Goal: Obtain resource: Obtain resource

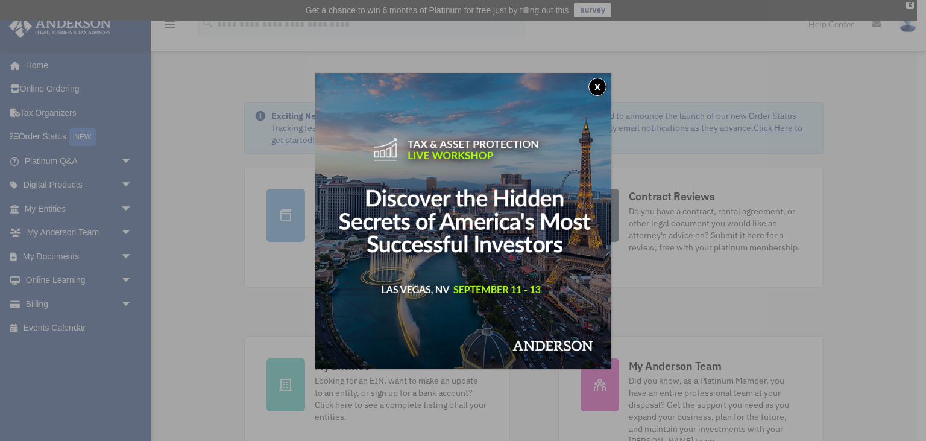
click at [597, 83] on button "x" at bounding box center [597, 87] width 18 height 18
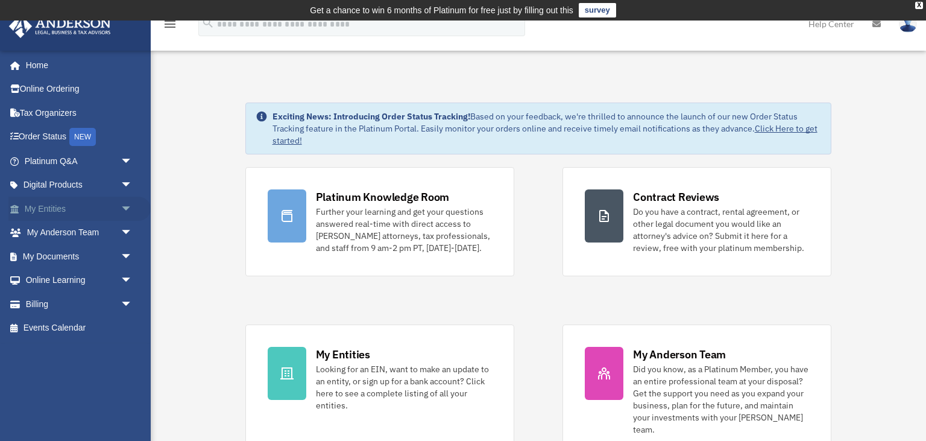
click at [43, 207] on link "My Entities arrow_drop_down" at bounding box center [79, 208] width 142 height 24
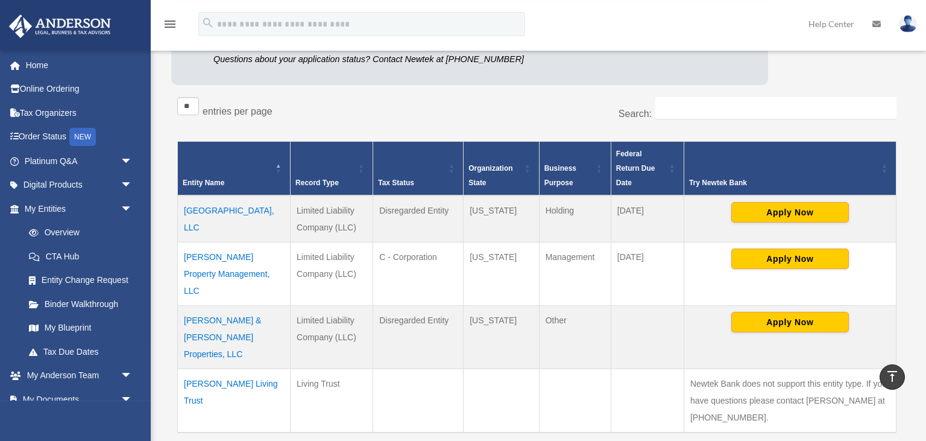
scroll to position [188, 0]
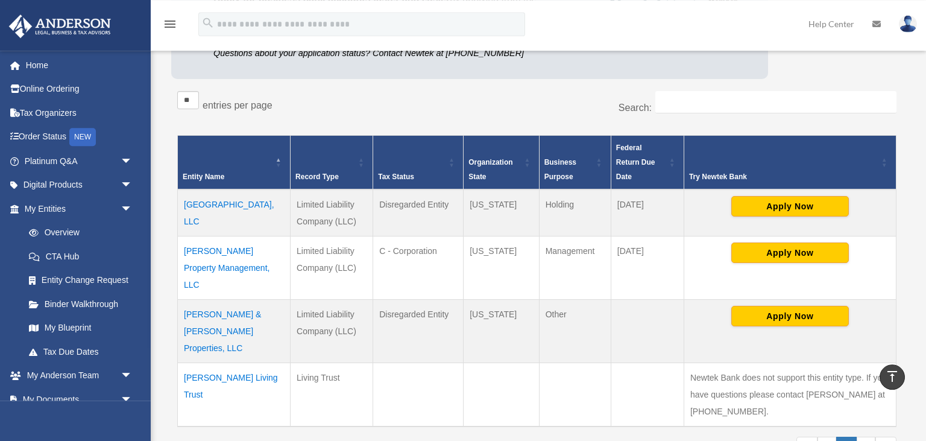
click at [242, 251] on td "[PERSON_NAME] Property Management, LLC" at bounding box center [234, 267] width 113 height 63
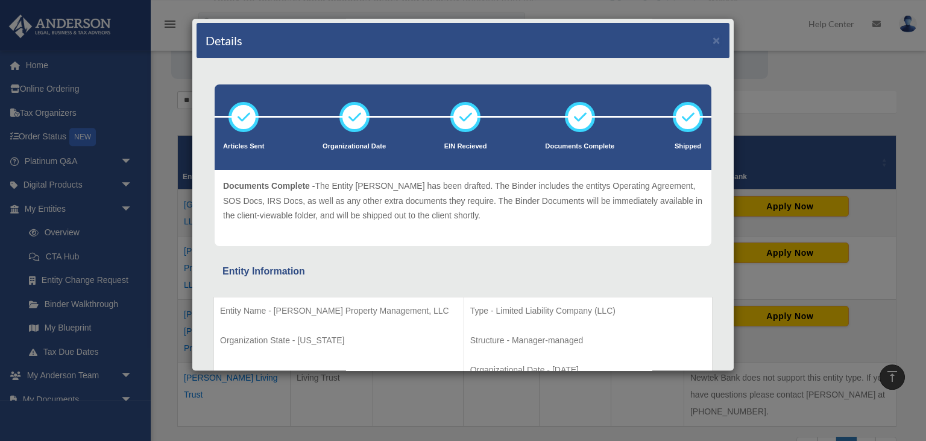
drag, startPoint x: 734, startPoint y: 58, endPoint x: 736, endPoint y: 66, distance: 8.2
click at [736, 66] on div "Details × Articles Sent Organizational Date" at bounding box center [463, 220] width 926 height 441
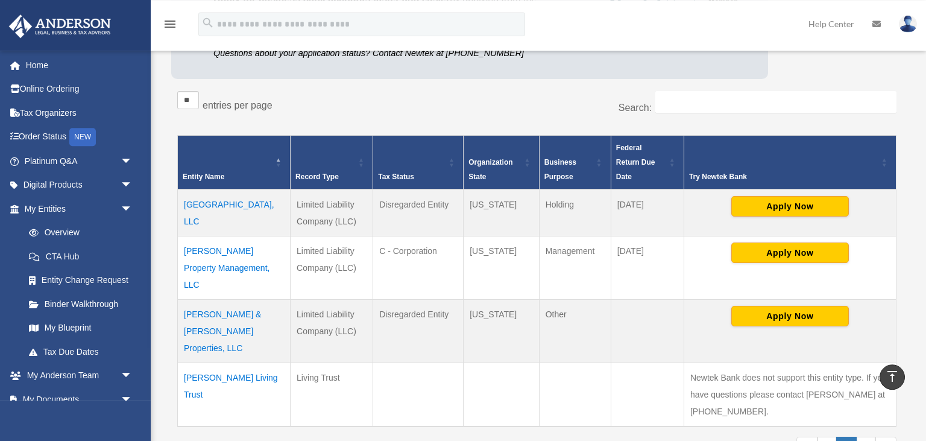
click at [218, 248] on td "[PERSON_NAME] Property Management, LLC" at bounding box center [234, 267] width 113 height 63
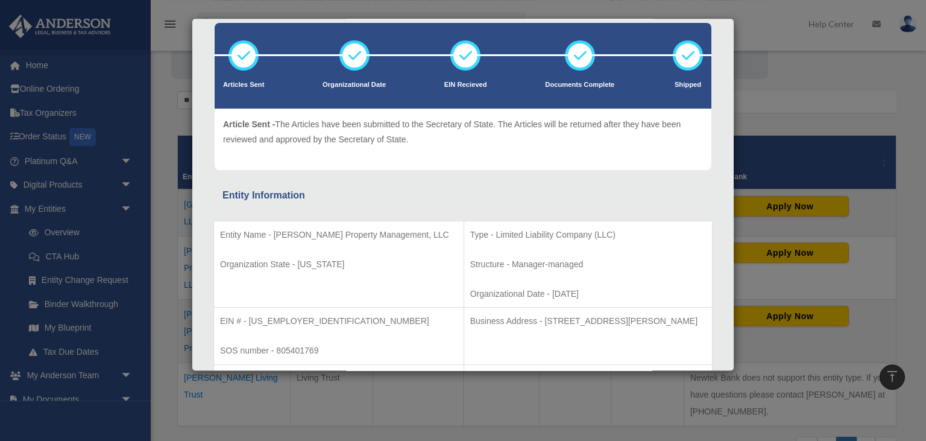
scroll to position [0, 0]
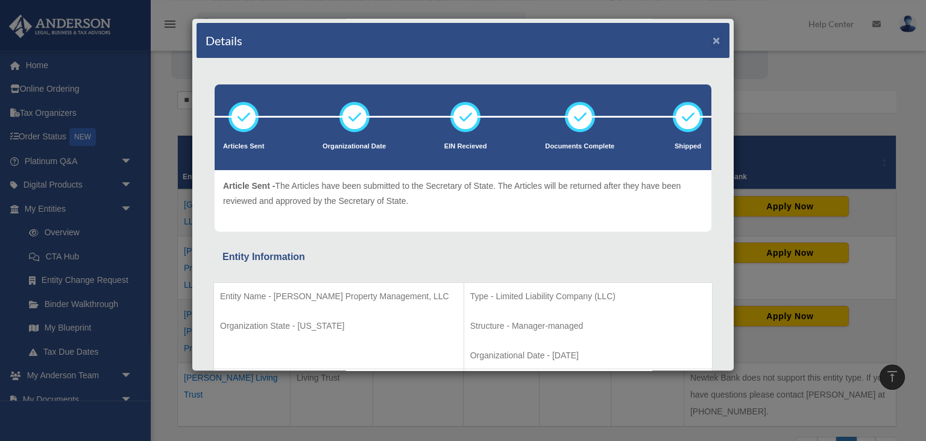
click at [717, 36] on button "×" at bounding box center [716, 40] width 8 height 13
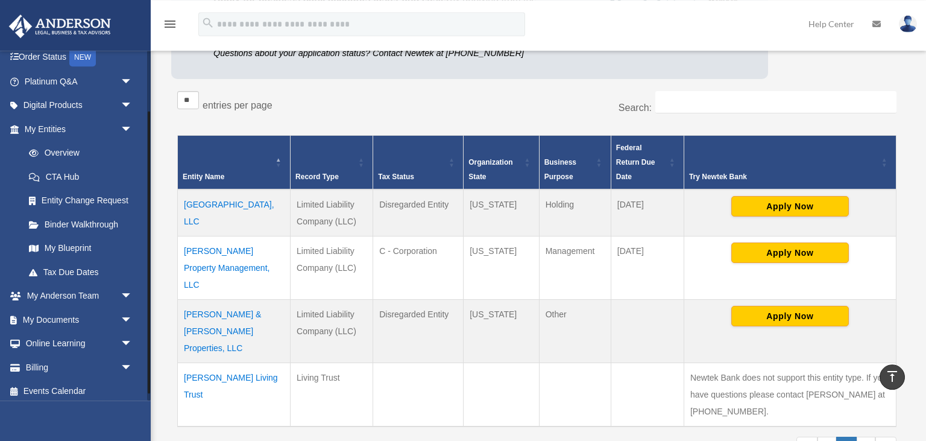
scroll to position [84, 0]
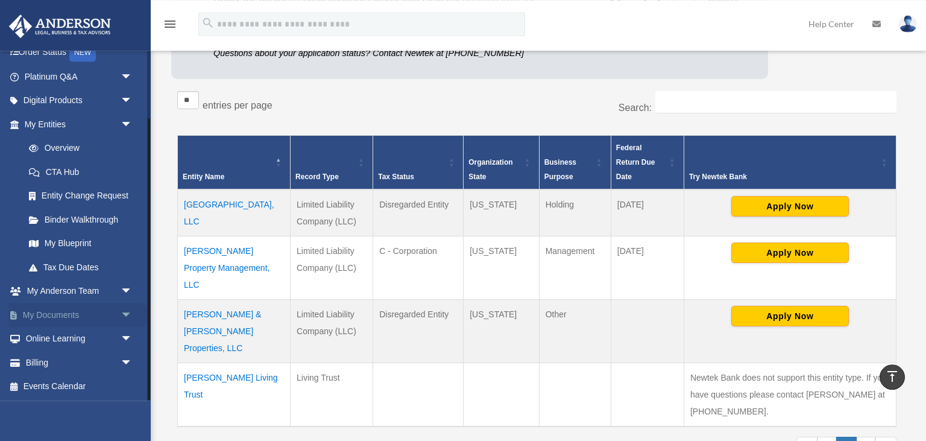
click at [122, 311] on span "arrow_drop_down" at bounding box center [133, 315] width 24 height 25
click at [83, 328] on link "Box" at bounding box center [84, 339] width 134 height 24
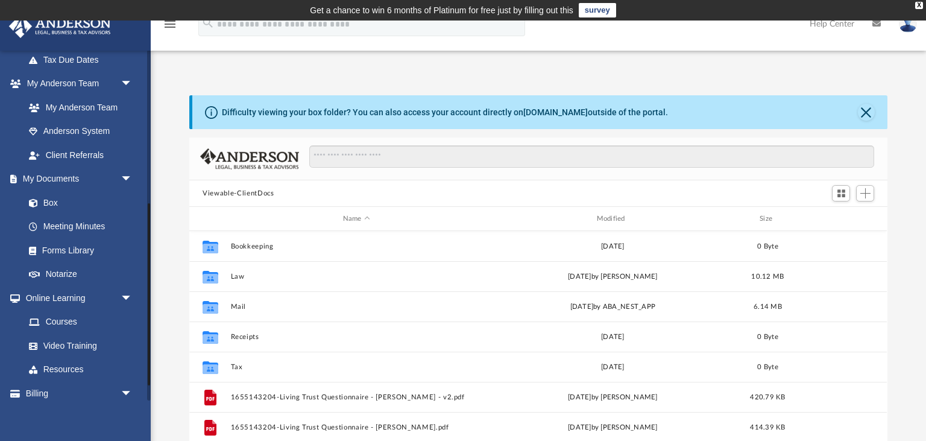
scroll to position [293, 0]
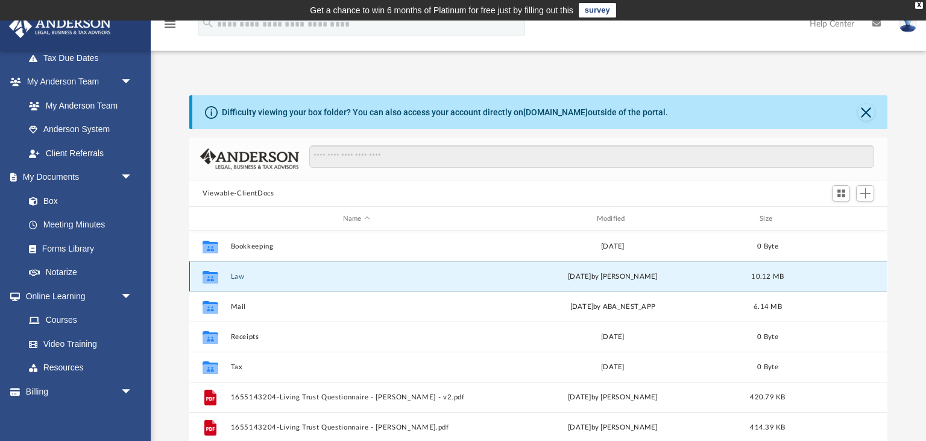
click at [234, 278] on button "Law" at bounding box center [356, 276] width 251 height 8
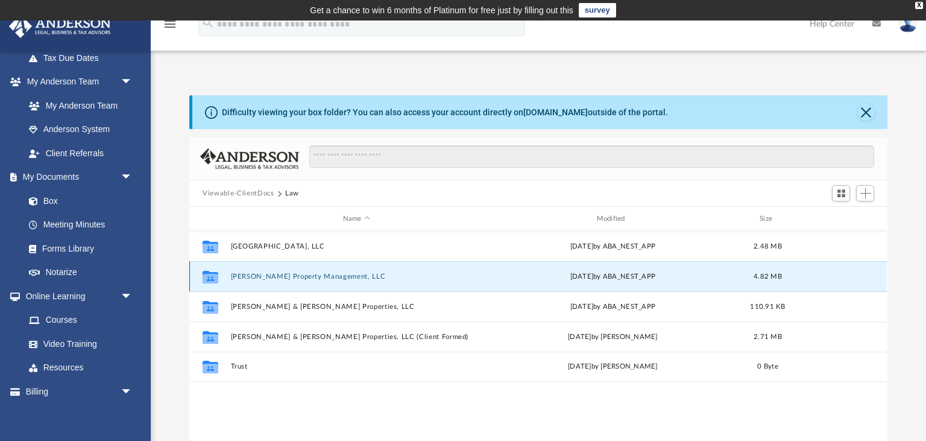
click at [253, 278] on button "[PERSON_NAME] Property Management, LLC" at bounding box center [356, 276] width 251 height 8
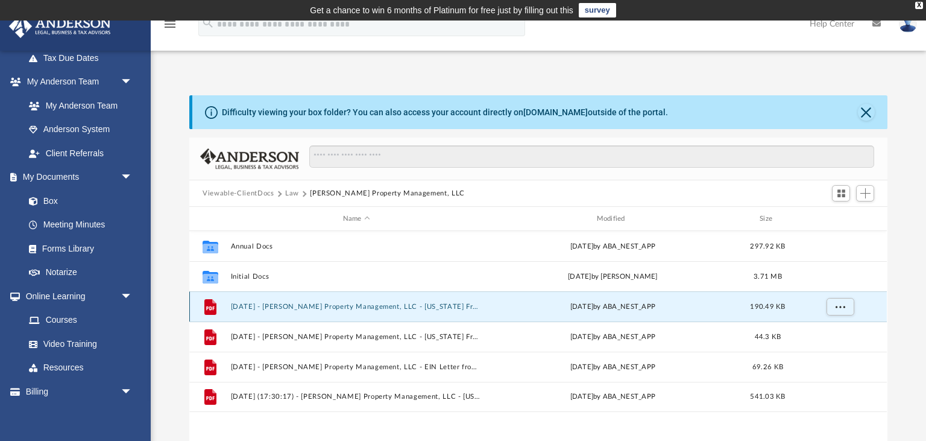
click at [325, 303] on button "[DATE] - [PERSON_NAME] Property Management, LLC - [US_STATE] Franchise from [US…" at bounding box center [356, 307] width 251 height 8
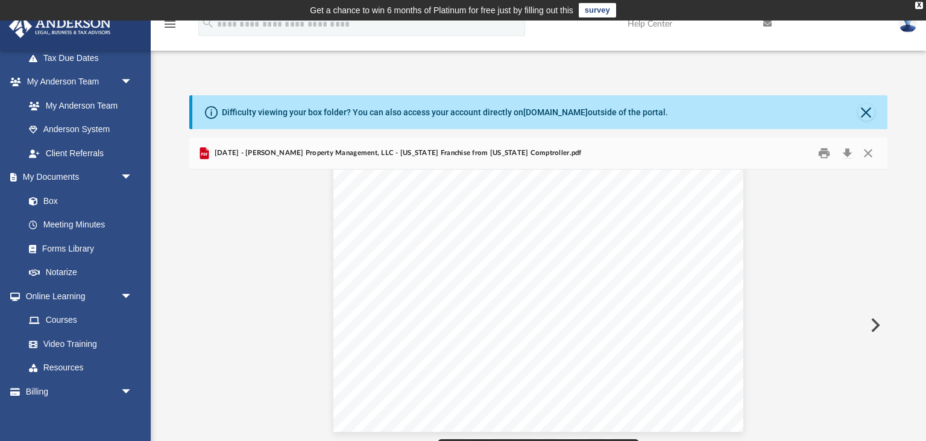
scroll to position [284, 0]
click at [873, 153] on button "Close" at bounding box center [868, 153] width 22 height 19
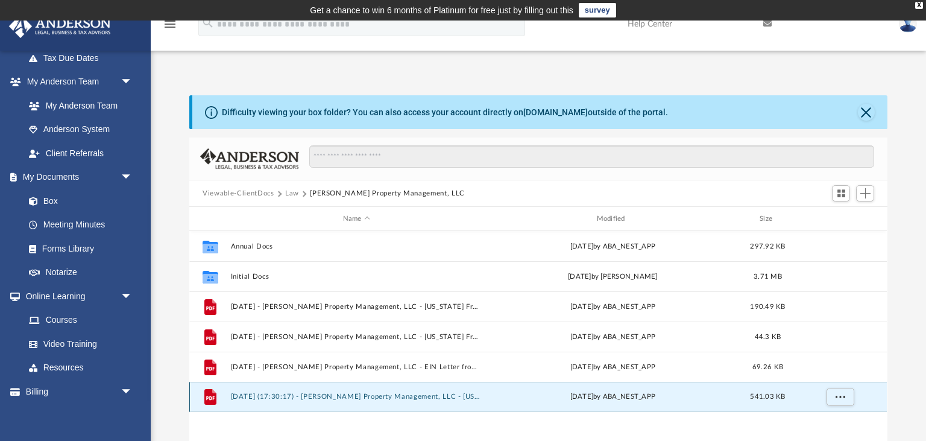
click at [360, 397] on button "[DATE] (17:30:17) - [PERSON_NAME] Property Management, LLC - [US_STATE] Franchi…" at bounding box center [356, 396] width 251 height 8
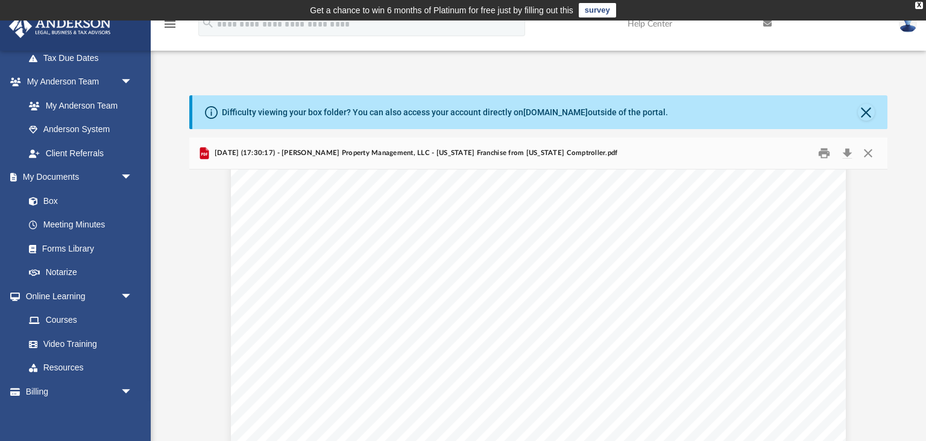
scroll to position [0, 0]
click at [872, 152] on button "Close" at bounding box center [868, 153] width 22 height 19
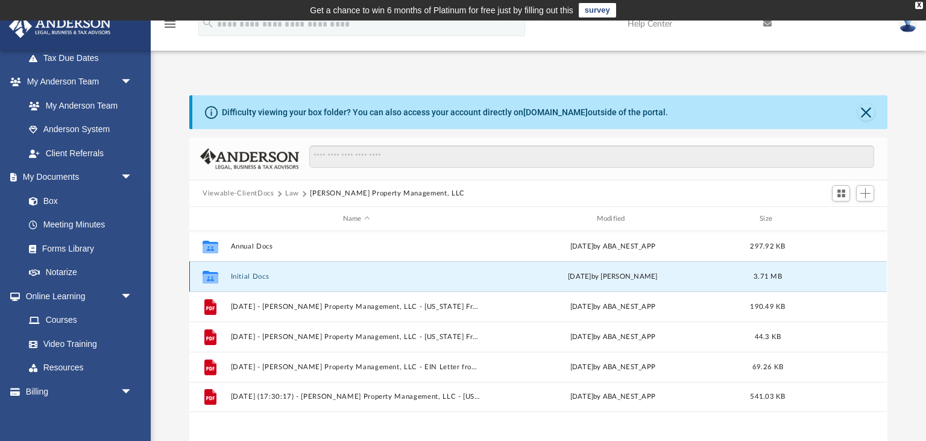
click at [246, 277] on button "Initial Docs" at bounding box center [356, 276] width 251 height 8
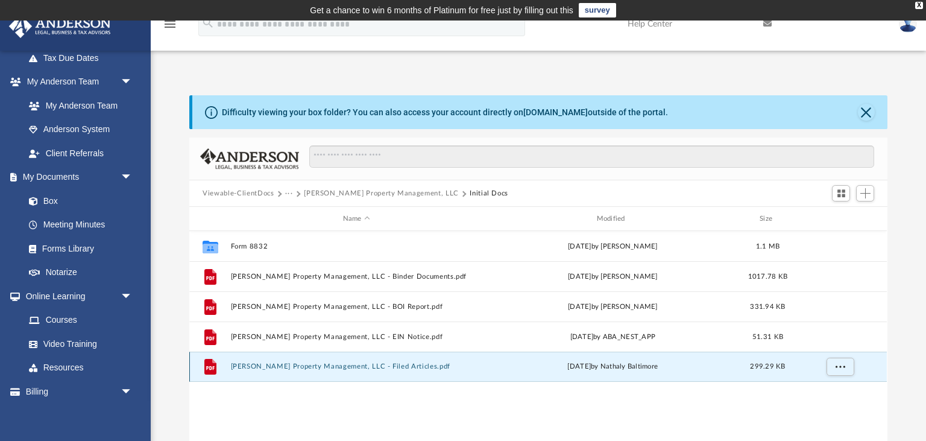
click at [340, 367] on button "[PERSON_NAME] Property Management, LLC - Filed Articles.pdf" at bounding box center [356, 366] width 251 height 8
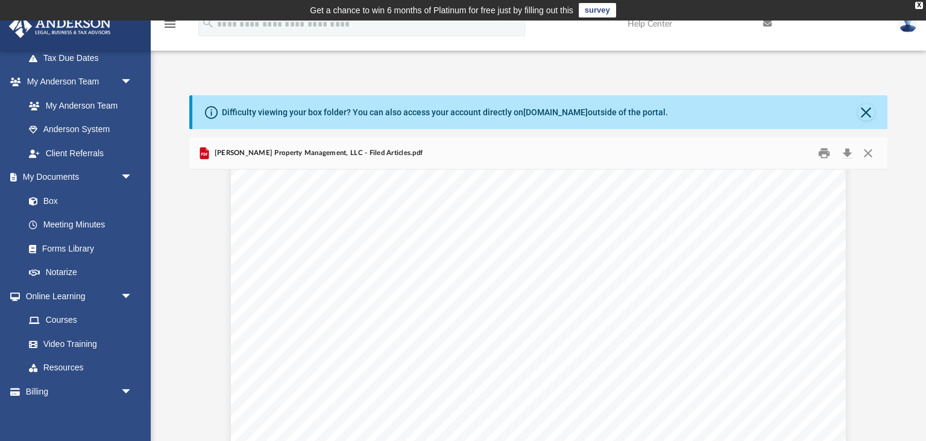
scroll to position [1933, 0]
